Goal: Complete application form

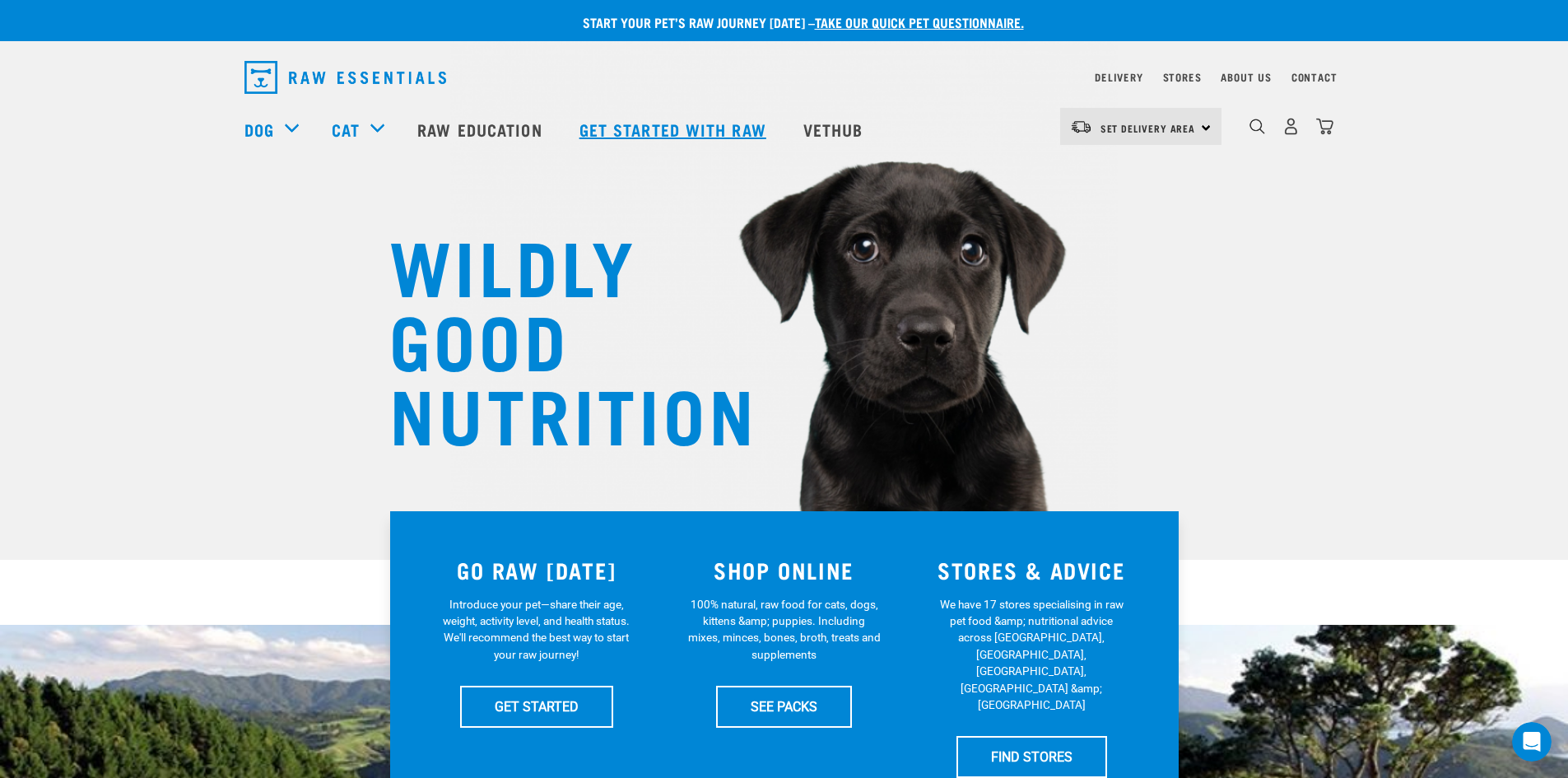
click at [640, 131] on link "Get started with Raw" at bounding box center [675, 129] width 224 height 65
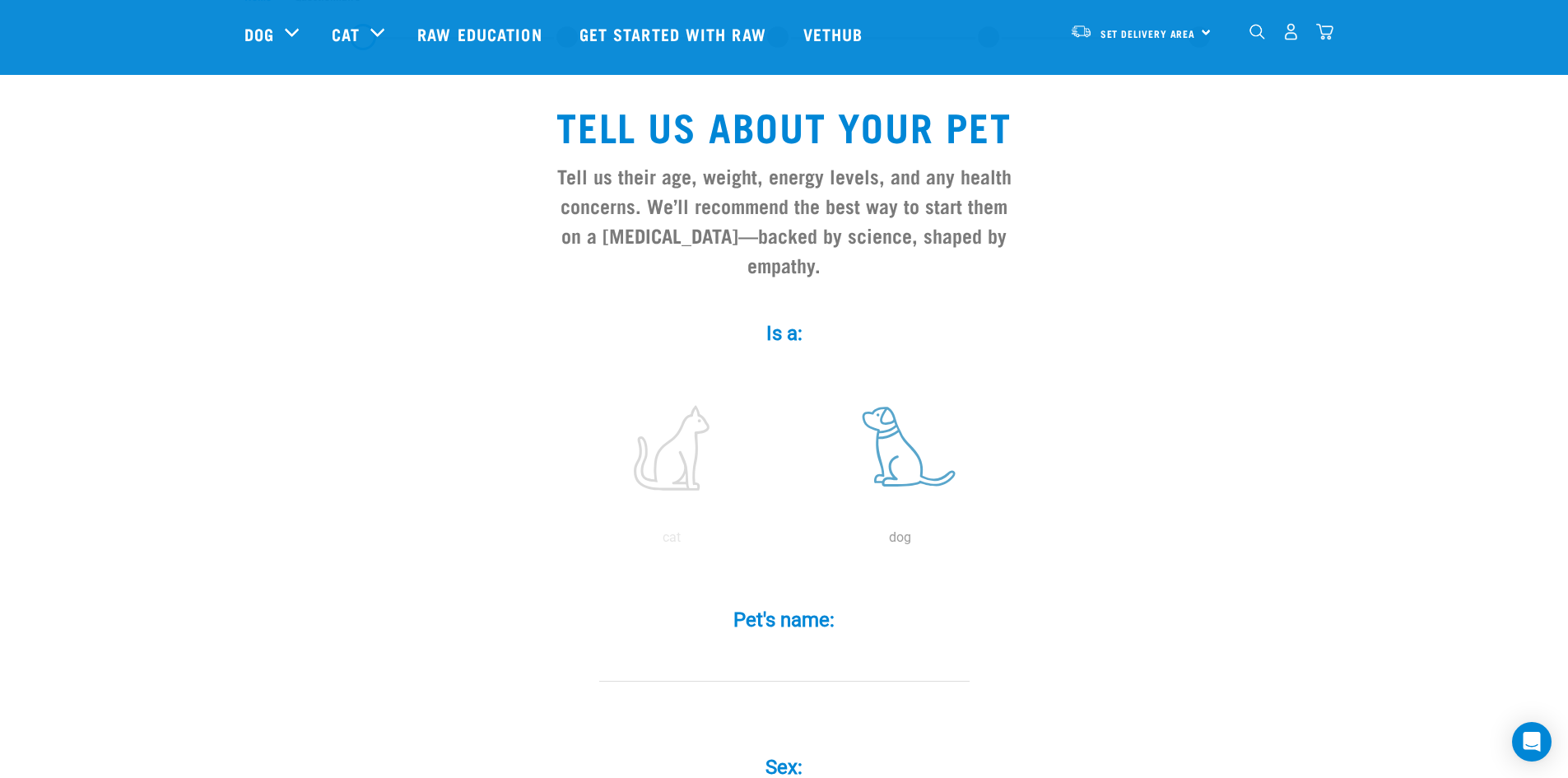
scroll to position [65, 0]
click at [911, 449] on label at bounding box center [900, 446] width 222 height 140
click at [786, 540] on input "radio" at bounding box center [786, 540] width 0 height 0
drag, startPoint x: 897, startPoint y: 436, endPoint x: 896, endPoint y: 453, distance: 17.0
click at [899, 435] on label at bounding box center [900, 446] width 222 height 140
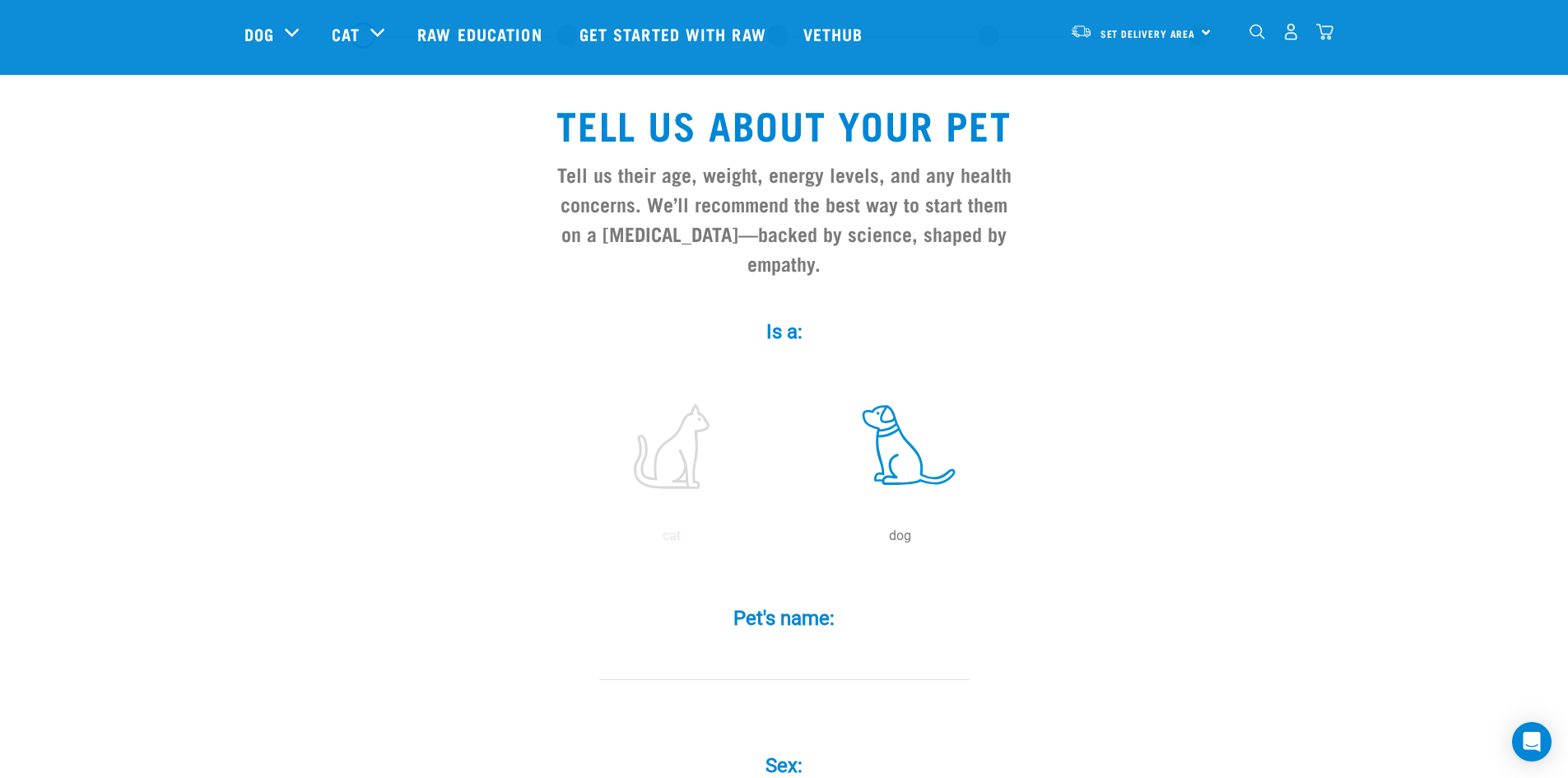
click at [786, 540] on input "radio" at bounding box center [786, 540] width 0 height 0
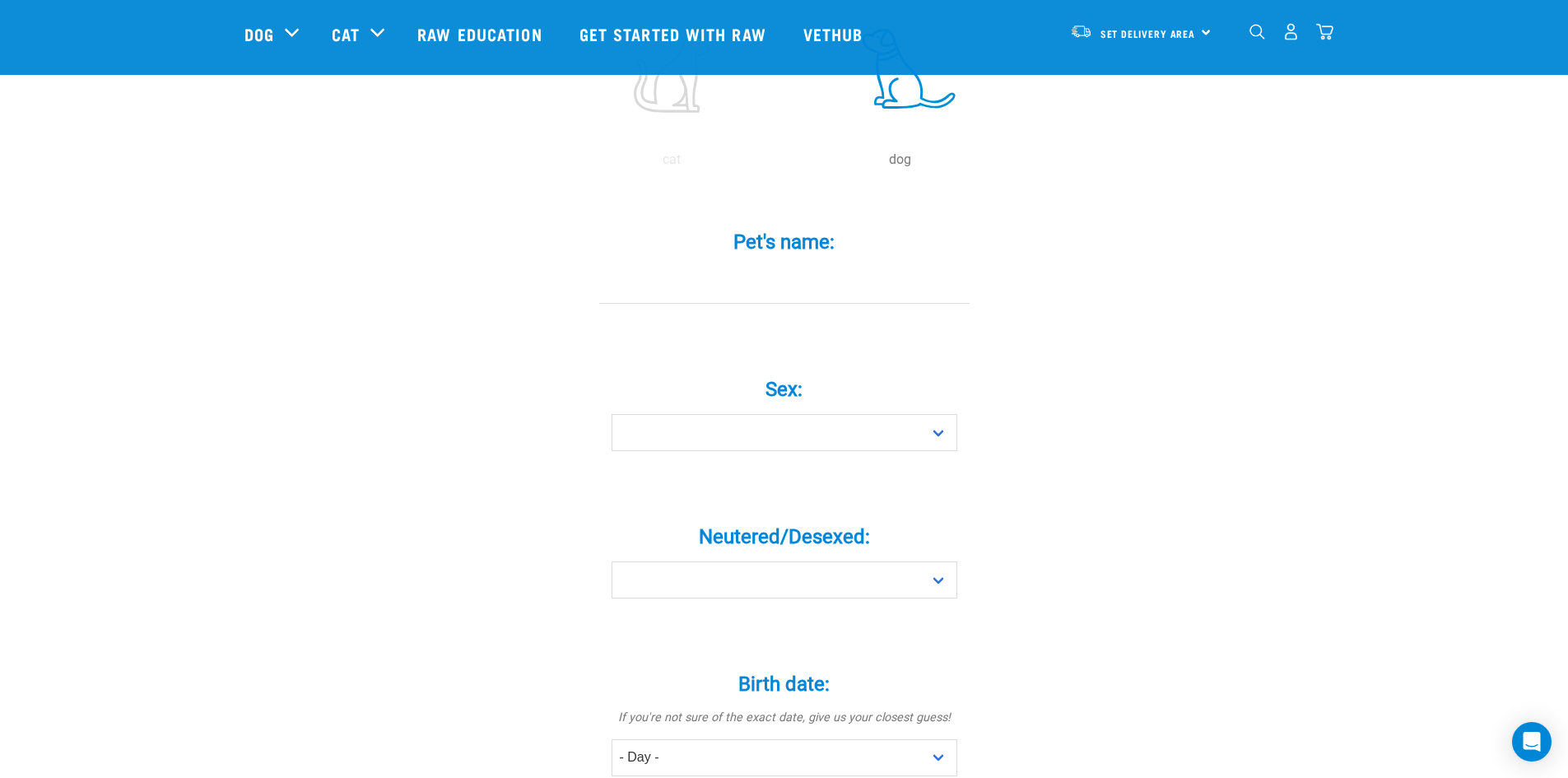
scroll to position [541, 0]
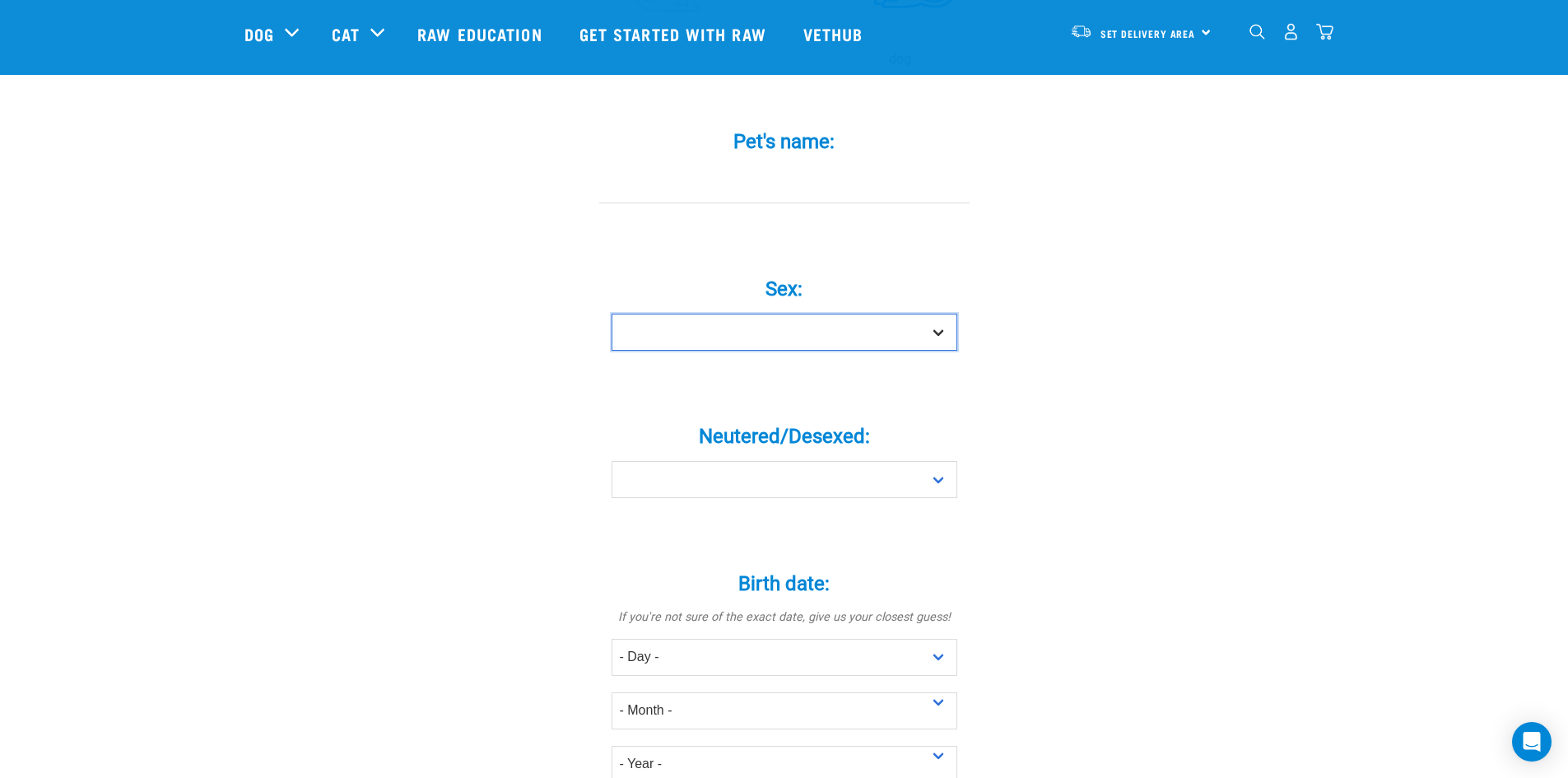
click at [823, 314] on select "Boy Girl" at bounding box center [784, 332] width 345 height 37
select select "boy"
click at [612, 314] on select "Boy Girl" at bounding box center [784, 332] width 345 height 37
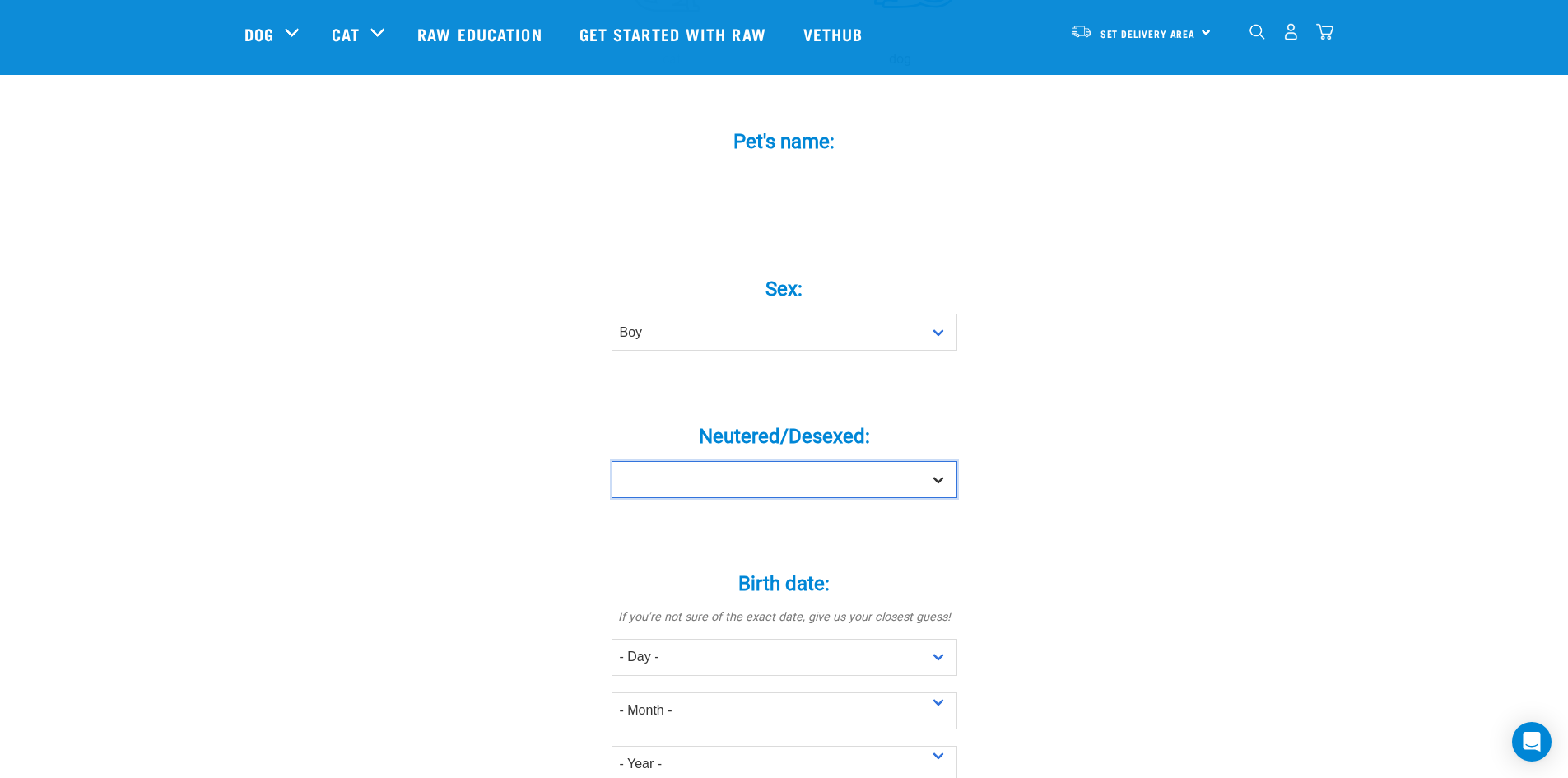
click at [762, 461] on select "Yes No" at bounding box center [784, 479] width 345 height 37
select select "yes"
click at [612, 461] on select "Yes No" at bounding box center [784, 479] width 345 height 37
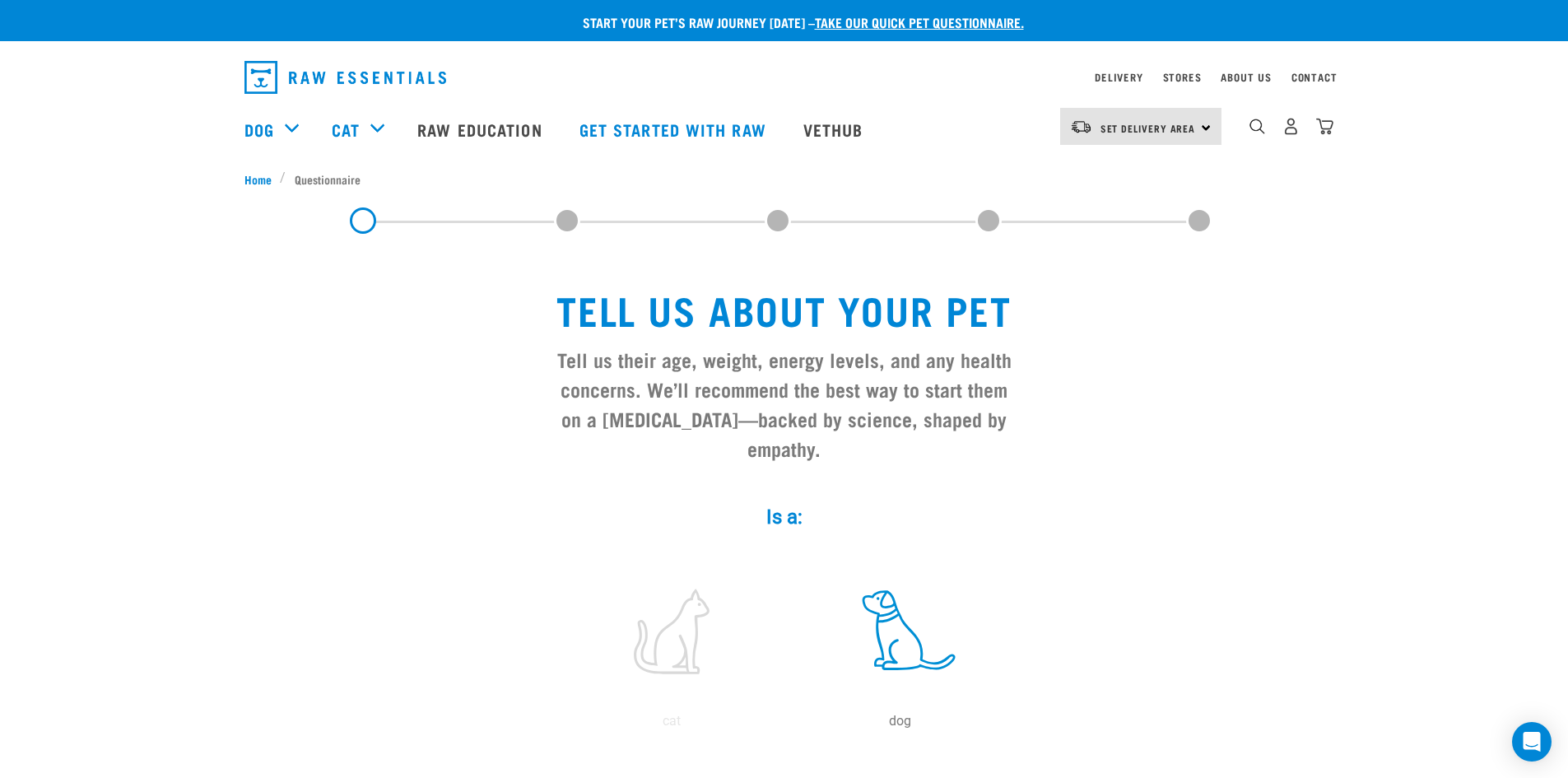
scroll to position [2, 0]
